Goal: Information Seeking & Learning: Learn about a topic

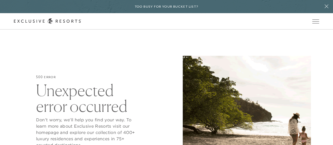
click at [0, 0] on link "The Collection" at bounding box center [0, 0] width 0 height 0
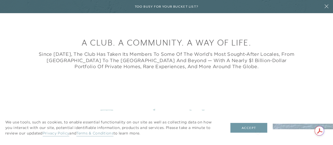
click at [257, 131] on button "Accept" at bounding box center [248, 128] width 37 height 10
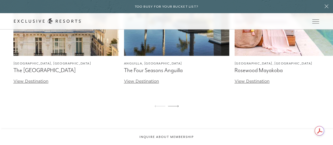
scroll to position [1371, 0]
click at [322, 13] on button at bounding box center [325, 6] width 13 height 13
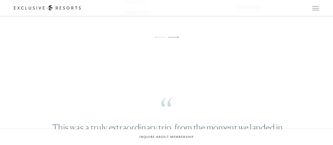
scroll to position [2285, 0]
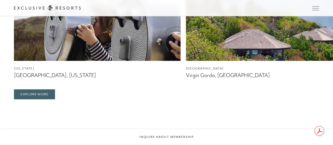
scroll to position [1347, 0]
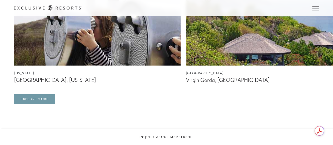
click at [27, 104] on link "Explore More" at bounding box center [34, 99] width 41 height 10
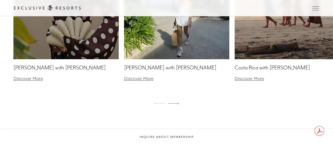
scroll to position [2005, 0]
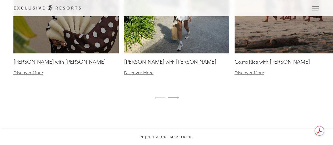
click at [301, 104] on div "Esperanza with Rocky Barnes Discover More Virgin Gorda with Tara Moni Discover …" at bounding box center [166, 13] width 333 height 182
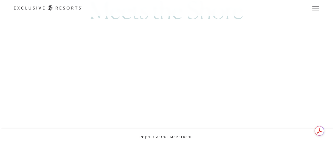
scroll to position [2356, 0]
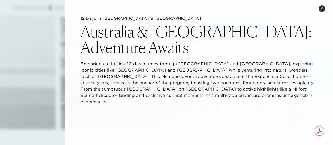
click at [299, 114] on div "12 Days in Australia & New Zealand Australia & New Zealand: Adventure Awaits Em…" at bounding box center [199, 63] width 268 height 126
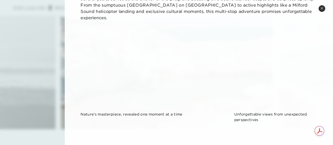
scroll to position [85, 0]
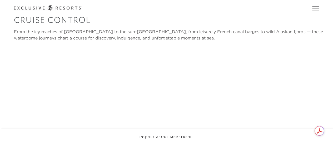
scroll to position [976, 0]
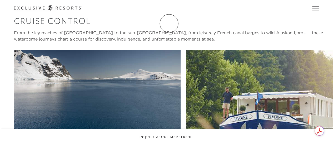
click at [0, 0] on link "Membership" at bounding box center [0, 0] width 0 height 0
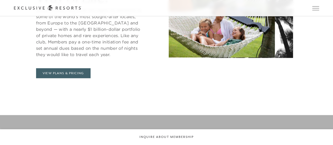
scroll to position [225, 0]
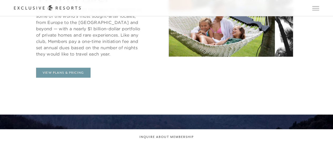
click at [68, 69] on link "View Plans & Pricing" at bounding box center [63, 73] width 54 height 10
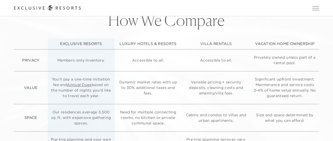
scroll to position [1145, 0]
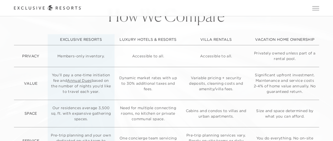
click at [295, 115] on td "Size and space determined by what you can afford." at bounding box center [284, 113] width 69 height 27
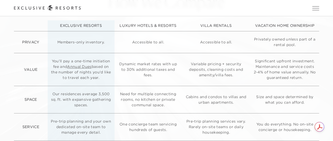
scroll to position [1161, 0]
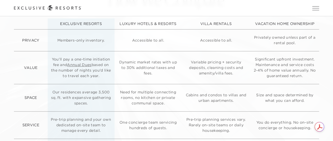
click at [73, 67] on link "Annual Dues" at bounding box center [79, 64] width 24 height 5
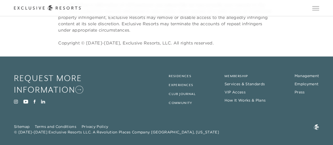
scroll to position [1632, 0]
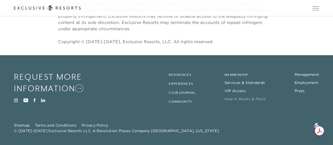
click at [240, 97] on link "How It Works & Plans" at bounding box center [244, 98] width 41 height 5
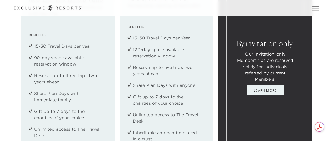
scroll to position [579, 0]
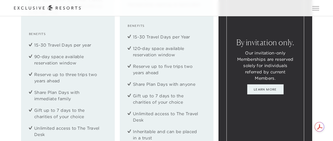
click at [277, 94] on link "Learn More" at bounding box center [265, 89] width 36 height 10
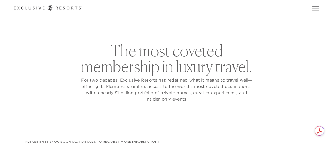
click at [0, 0] on link "Get Started" at bounding box center [0, 0] width 0 height 0
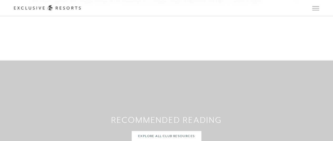
scroll to position [1936, 0]
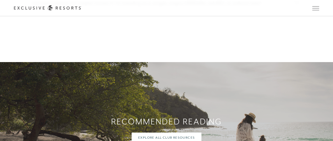
click at [0, 0] on link "Experience Collection" at bounding box center [0, 0] width 0 height 0
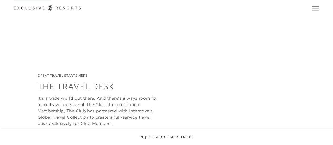
scroll to position [1371, 0]
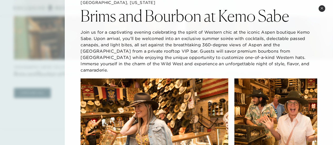
scroll to position [0, 0]
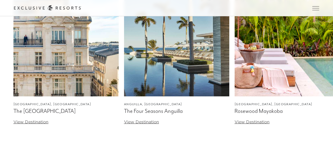
scroll to position [1471, 0]
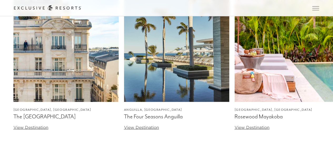
click at [0, 0] on link "Residence Collection" at bounding box center [0, 0] width 0 height 0
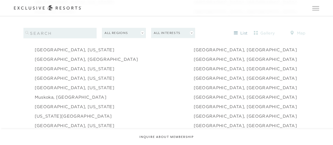
scroll to position [672, 0]
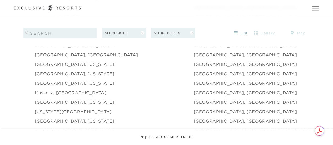
click at [52, 99] on link "Nantucket, Massachusetts" at bounding box center [74, 102] width 79 height 6
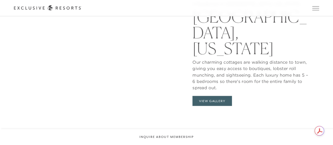
scroll to position [428, 0]
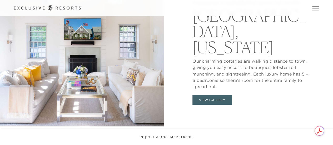
click at [226, 97] on button "View Gallery" at bounding box center [211, 100] width 39 height 10
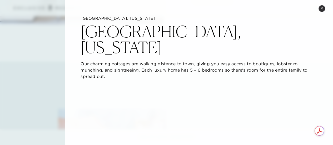
scroll to position [535, 0]
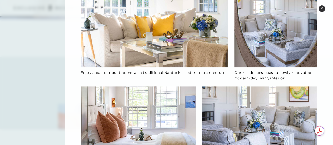
click at [306, 129] on img at bounding box center [259, 118] width 115 height 65
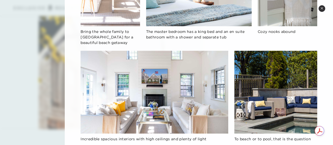
scroll to position [1078, 0]
click at [323, 8] on button "Close quickview" at bounding box center [321, 8] width 7 height 7
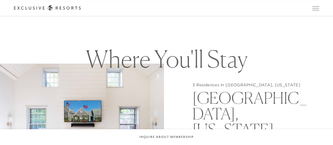
scroll to position [344, 0]
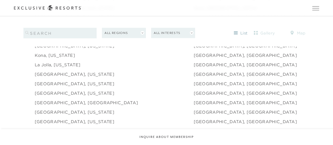
scroll to position [619, 0]
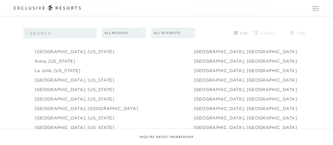
click at [47, 77] on link "Laguna Beach, California" at bounding box center [74, 80] width 79 height 6
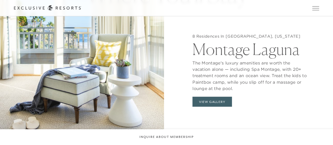
scroll to position [418, 0]
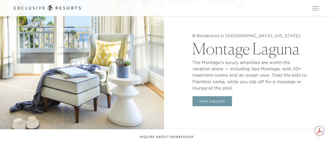
click at [203, 96] on button "View Gallery" at bounding box center [211, 101] width 39 height 10
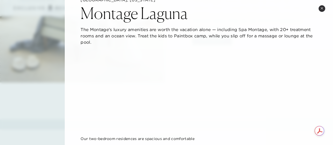
scroll to position [0, 0]
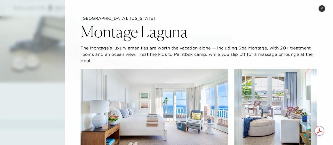
drag, startPoint x: 76, startPoint y: 29, endPoint x: 152, endPoint y: 35, distance: 76.7
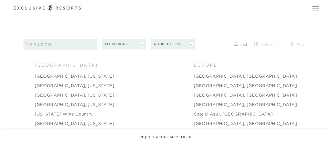
scroll to position [462, 0]
click at [44, 101] on link "Beverly Hills, California" at bounding box center [74, 104] width 79 height 6
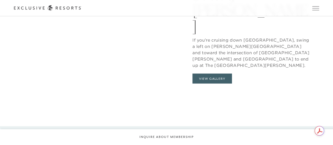
scroll to position [478, 0]
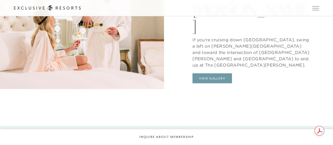
click at [216, 73] on button "View Gallery" at bounding box center [211, 78] width 39 height 10
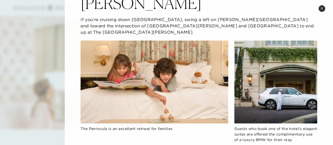
scroll to position [406, 0]
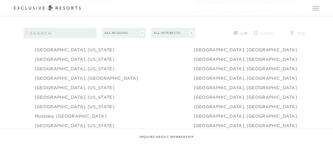
scroll to position [647, 0]
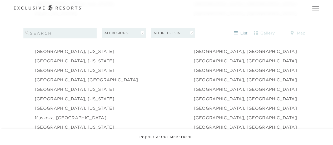
click at [193, 67] on link "[GEOGRAPHIC_DATA], [GEOGRAPHIC_DATA]" at bounding box center [244, 70] width 103 height 6
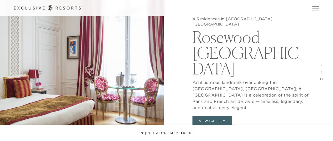
scroll to position [737, 0]
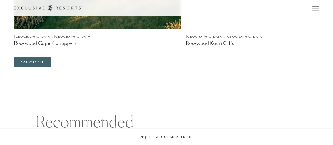
scroll to position [969, 0]
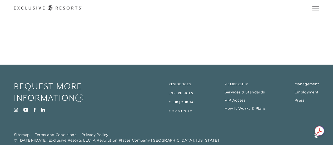
scroll to position [1721, 0]
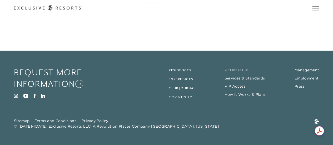
click at [238, 72] on link "Membership" at bounding box center [236, 70] width 24 height 4
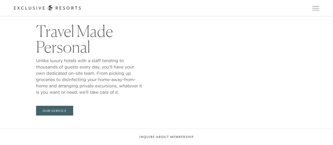
scroll to position [825, 0]
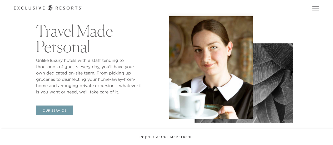
click at [64, 113] on link "Our Service" at bounding box center [54, 110] width 37 height 10
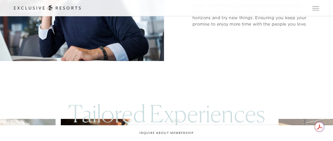
scroll to position [749, 0]
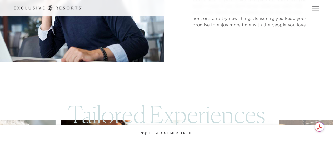
click at [0, 0] on link "Membership" at bounding box center [0, 0] width 0 height 0
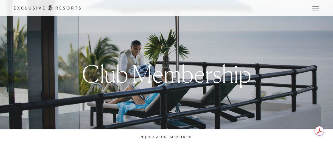
click at [0, 0] on link "VIP Benefits" at bounding box center [0, 0] width 0 height 0
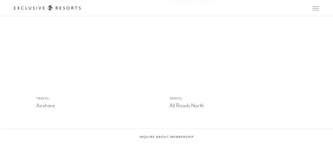
scroll to position [502, 0]
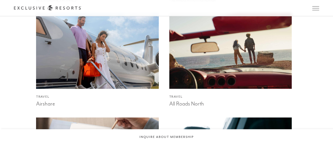
click at [249, 63] on img at bounding box center [230, 51] width 135 height 83
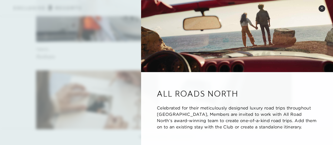
scroll to position [0, 0]
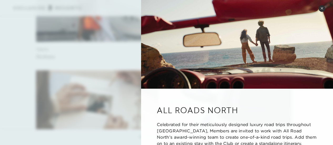
click at [324, 6] on button "Close quickview" at bounding box center [321, 8] width 7 height 7
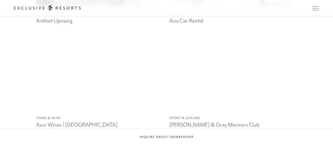
scroll to position [689, 0]
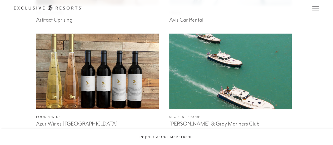
click at [241, 70] on img at bounding box center [230, 71] width 135 height 83
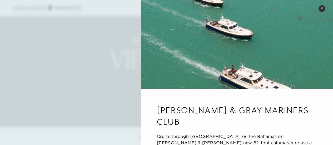
scroll to position [0, 0]
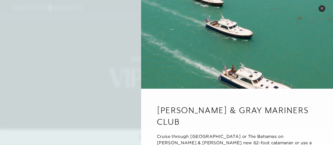
click at [322, 10] on button "Close quickview" at bounding box center [321, 8] width 7 height 7
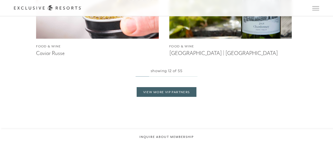
scroll to position [968, 0]
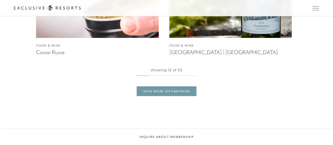
click at [192, 93] on link "View More VIP Partners" at bounding box center [166, 91] width 60 height 10
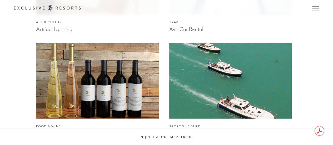
scroll to position [681, 0]
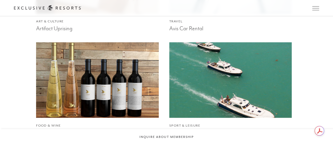
click at [227, 88] on img at bounding box center [230, 80] width 135 height 83
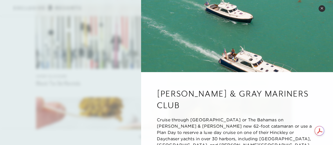
scroll to position [0, 0]
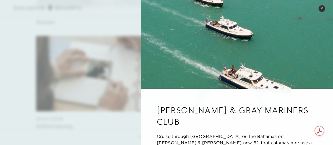
click at [323, 6] on button "Close quickview" at bounding box center [321, 8] width 7 height 7
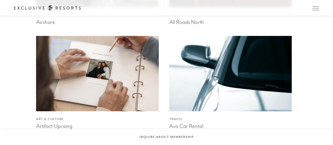
scroll to position [672, 0]
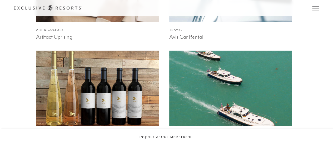
click at [264, 71] on img at bounding box center [230, 88] width 135 height 83
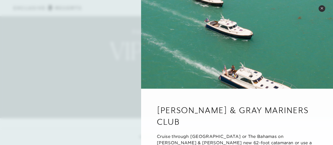
scroll to position [26, 0]
click at [323, 11] on button "Close quickview" at bounding box center [321, 8] width 7 height 7
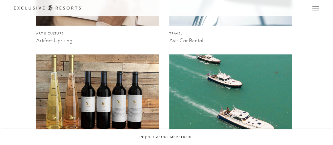
scroll to position [669, 0]
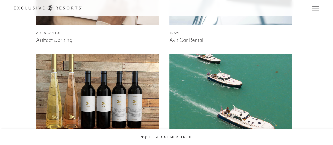
click at [216, 85] on img at bounding box center [230, 91] width 135 height 83
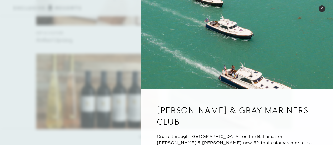
scroll to position [17, 0]
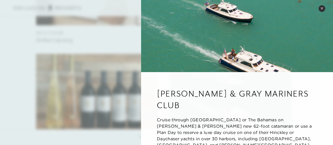
click at [255, 36] on img at bounding box center [237, 27] width 192 height 89
click at [201, 92] on h3 "[PERSON_NAME] & Gray Mariners Club" at bounding box center [237, 99] width 160 height 23
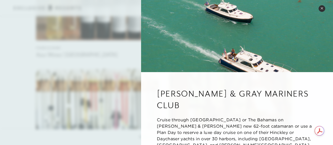
scroll to position [759, 0]
